Goal: Find specific page/section: Find specific page/section

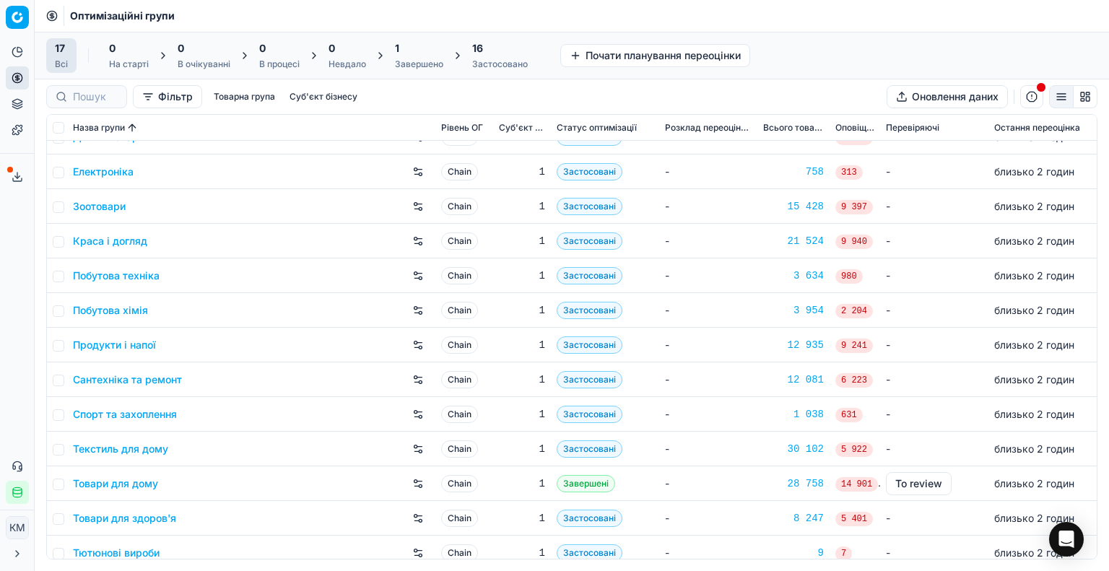
scroll to position [170, 0]
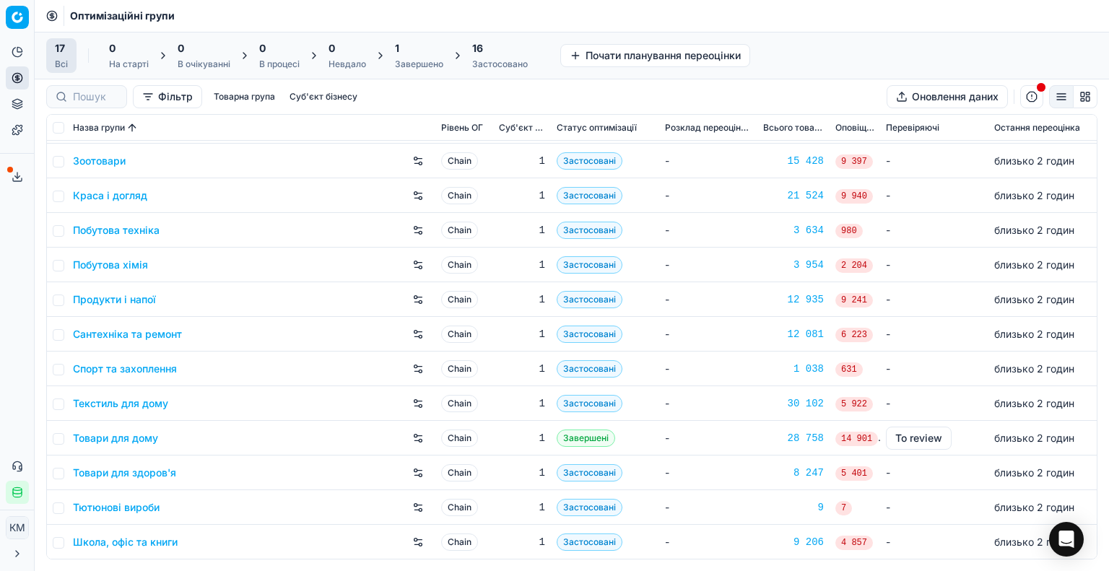
click at [121, 264] on link "Побутова хімія" at bounding box center [110, 265] width 75 height 14
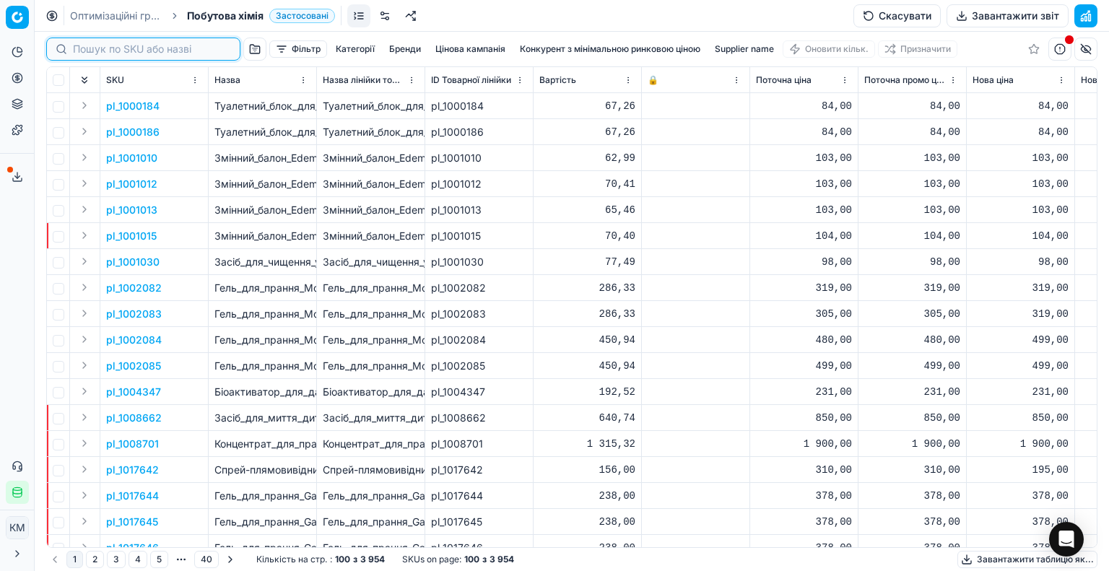
click at [99, 50] on input at bounding box center [152, 49] width 158 height 14
paste input "1304264"
type input "1304264"
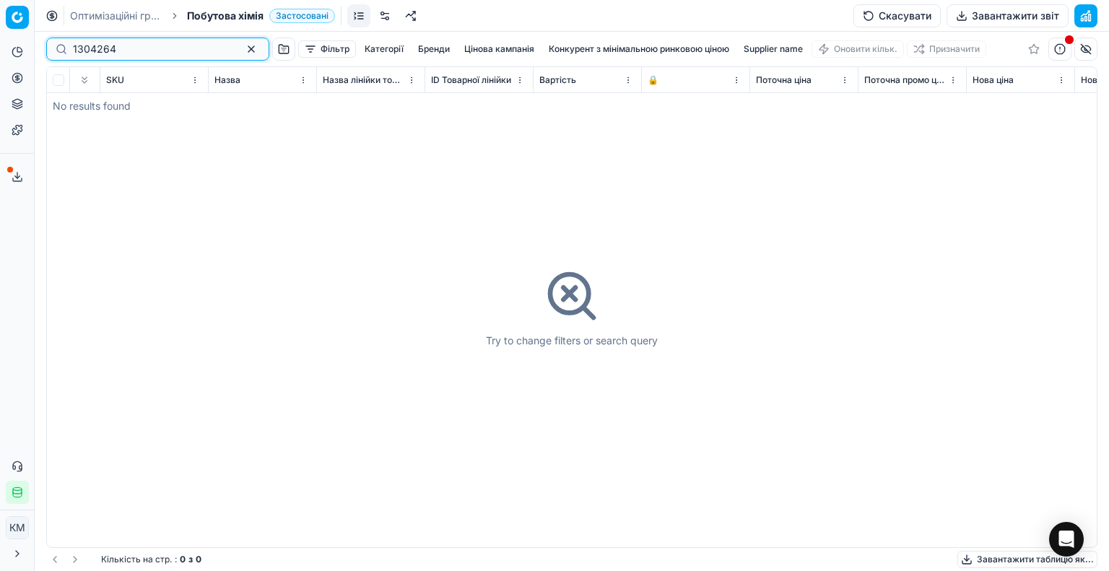
click at [243, 45] on button "button" at bounding box center [251, 48] width 17 height 17
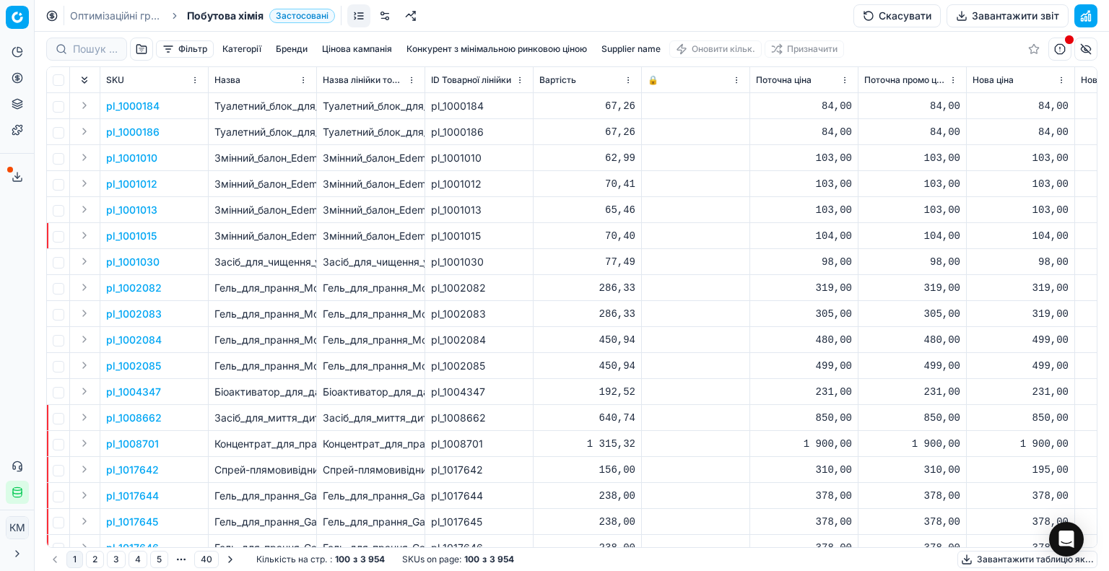
type input "1304264"
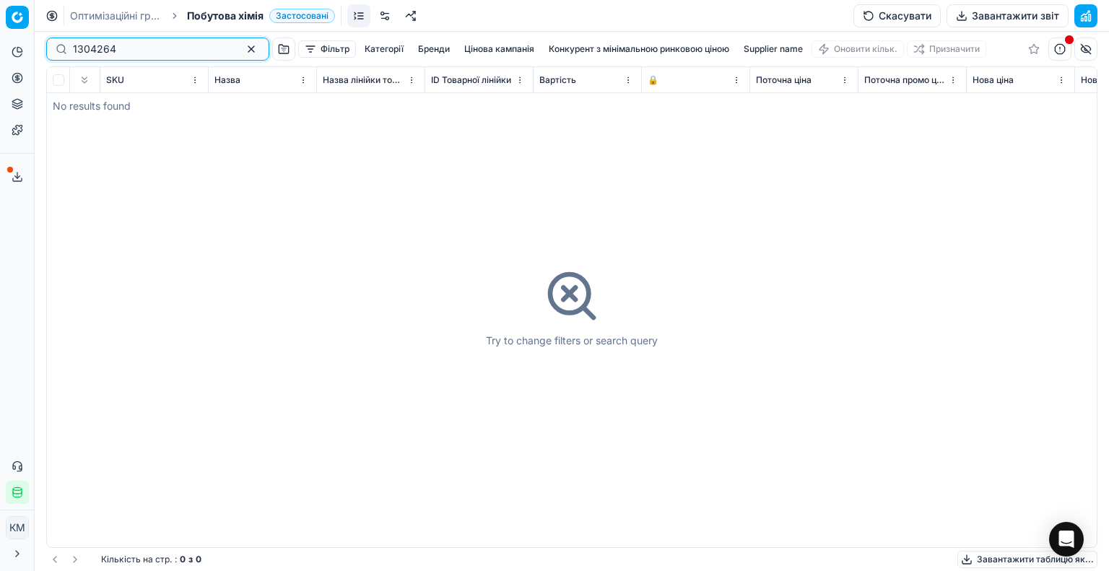
drag, startPoint x: 228, startPoint y: 51, endPoint x: 219, endPoint y: 215, distance: 164.9
click at [243, 50] on button "button" at bounding box center [251, 48] width 17 height 17
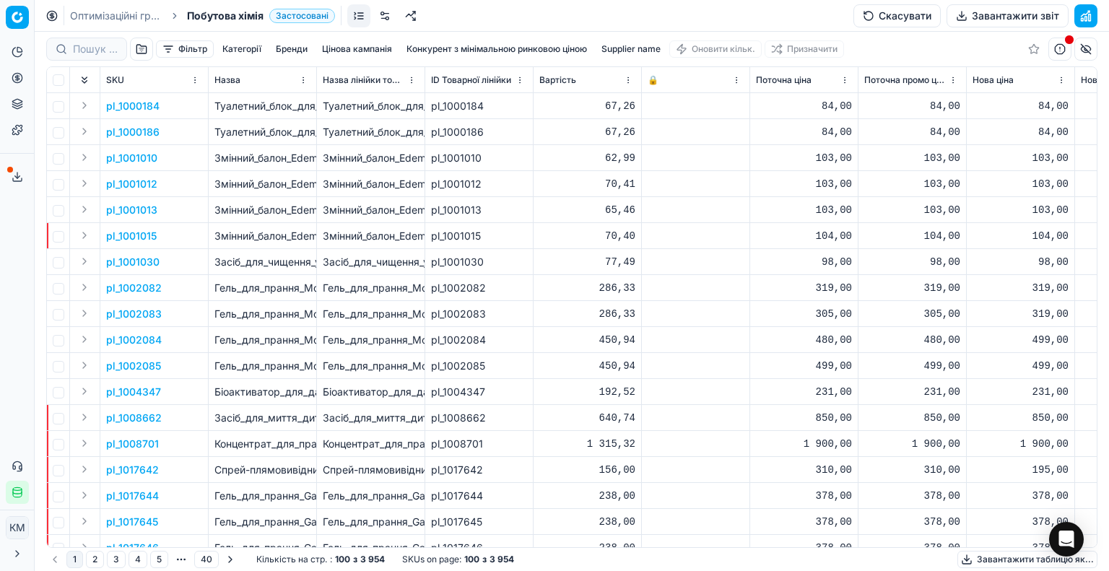
type input "1304264"
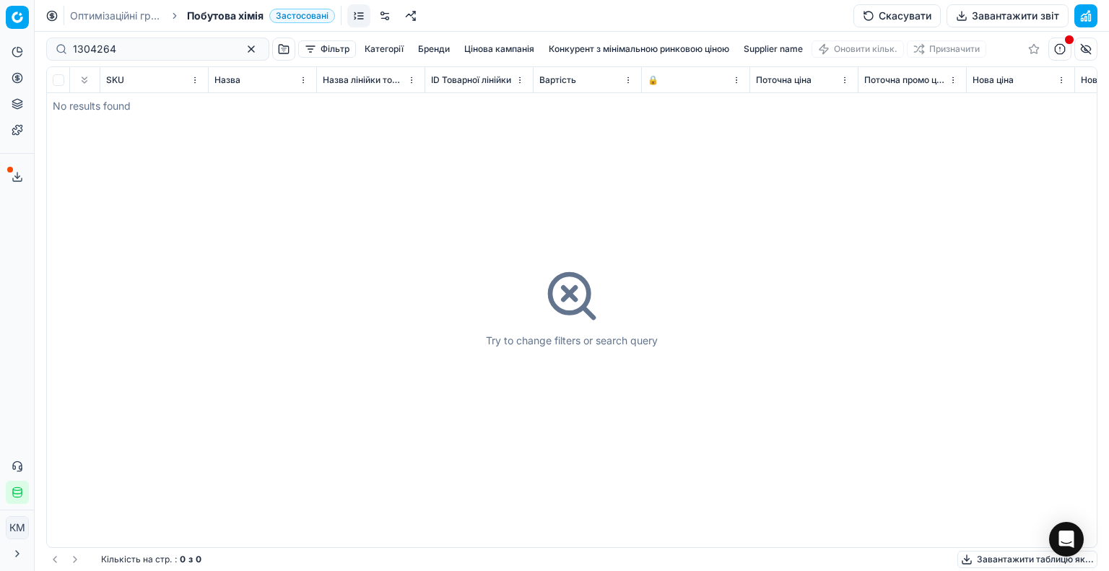
click at [121, 17] on link "Оптимізаційні групи" at bounding box center [116, 16] width 92 height 14
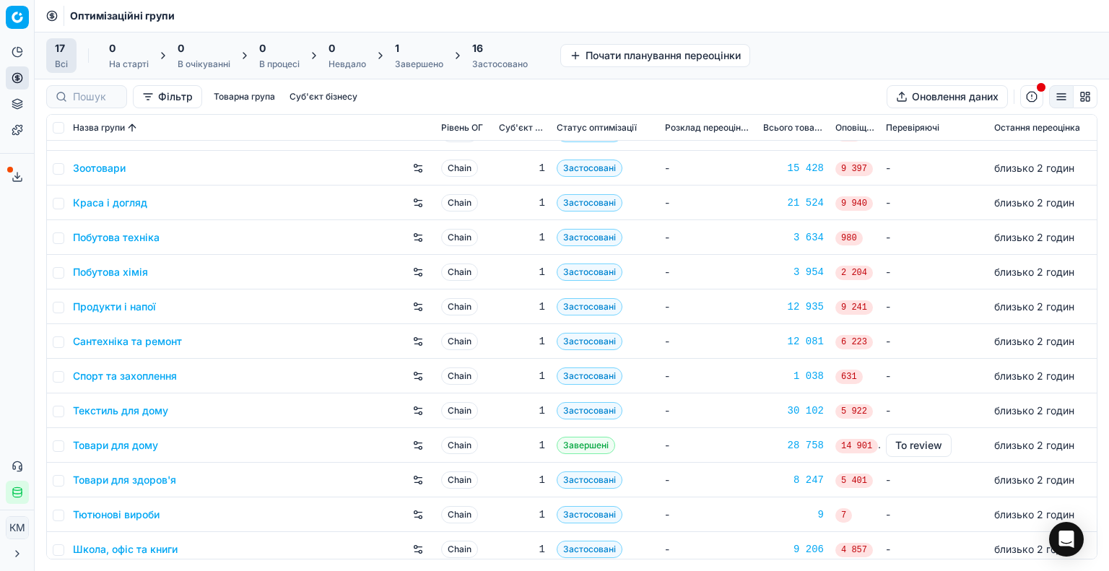
scroll to position [170, 0]
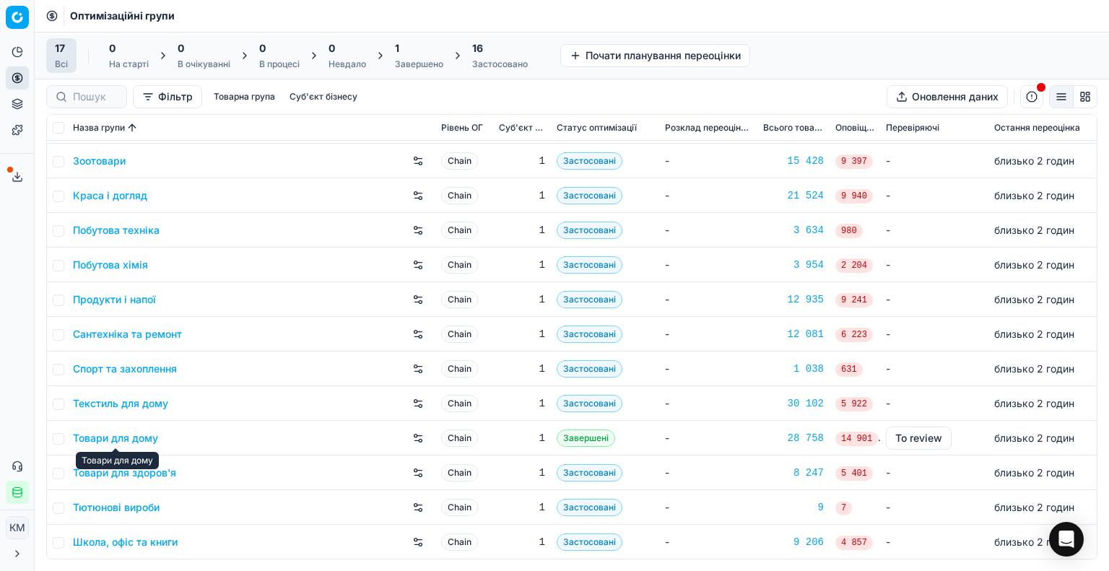
click at [147, 435] on link "Товари для дому" at bounding box center [115, 438] width 85 height 14
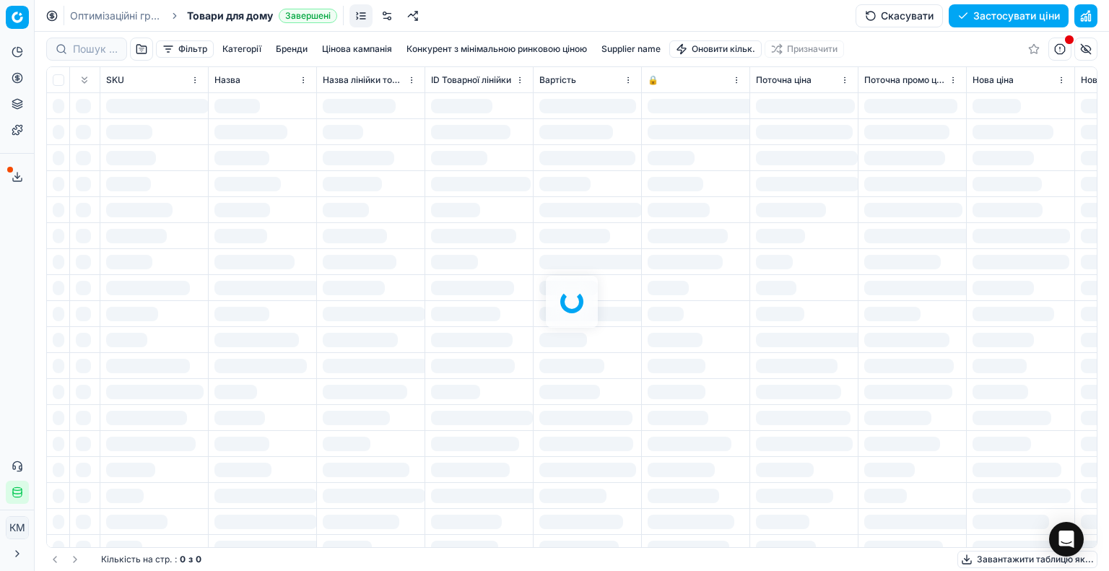
click at [93, 48] on div at bounding box center [572, 301] width 1075 height 539
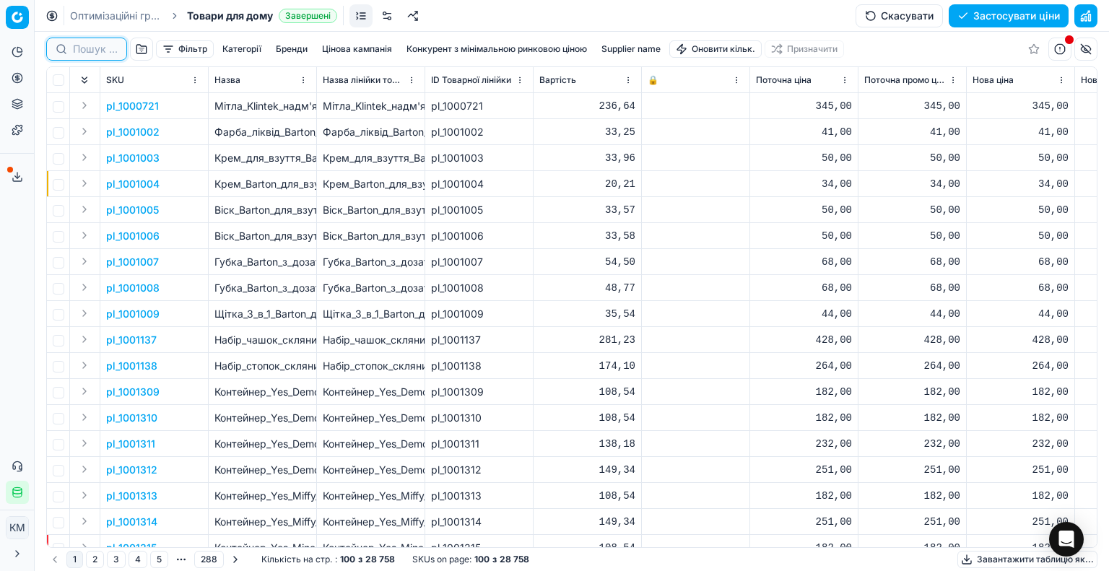
click at [100, 52] on input at bounding box center [95, 49] width 45 height 14
paste input "1304264"
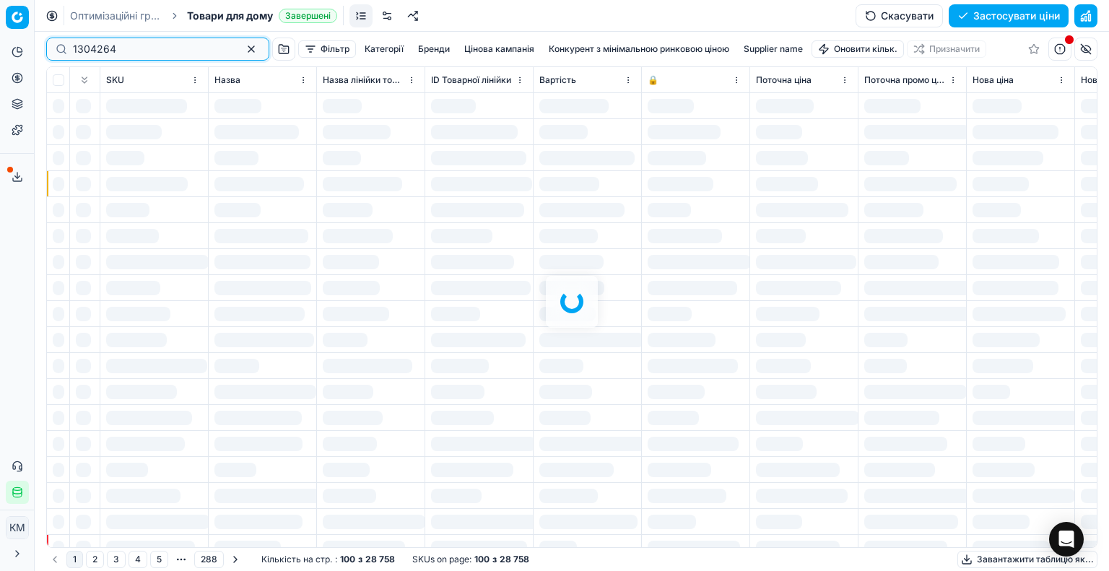
type input "1304264"
